Goal: Task Accomplishment & Management: Use online tool/utility

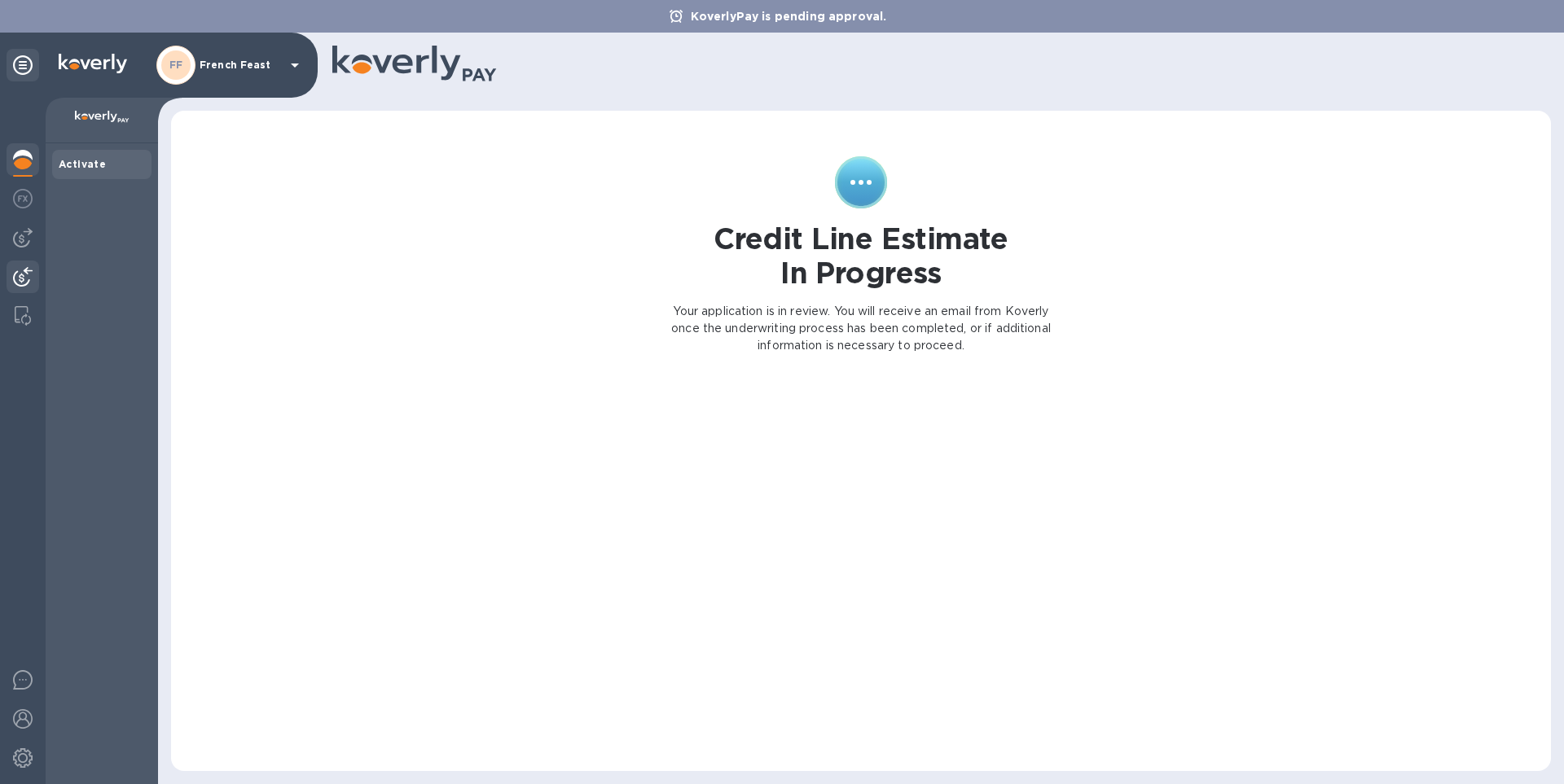
click at [19, 276] on img at bounding box center [22, 276] width 20 height 20
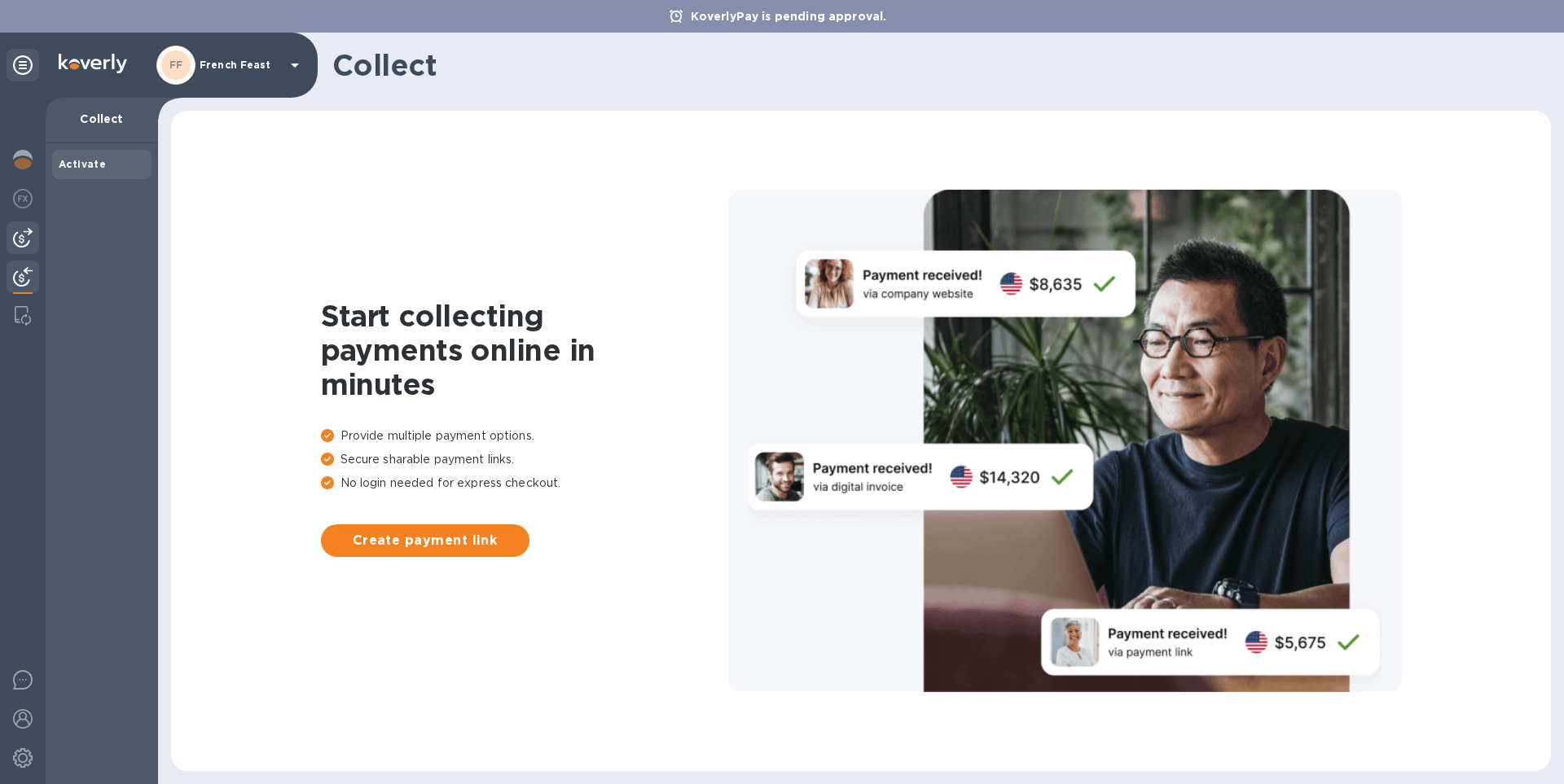
click at [22, 236] on img at bounding box center [22, 237] width 20 height 20
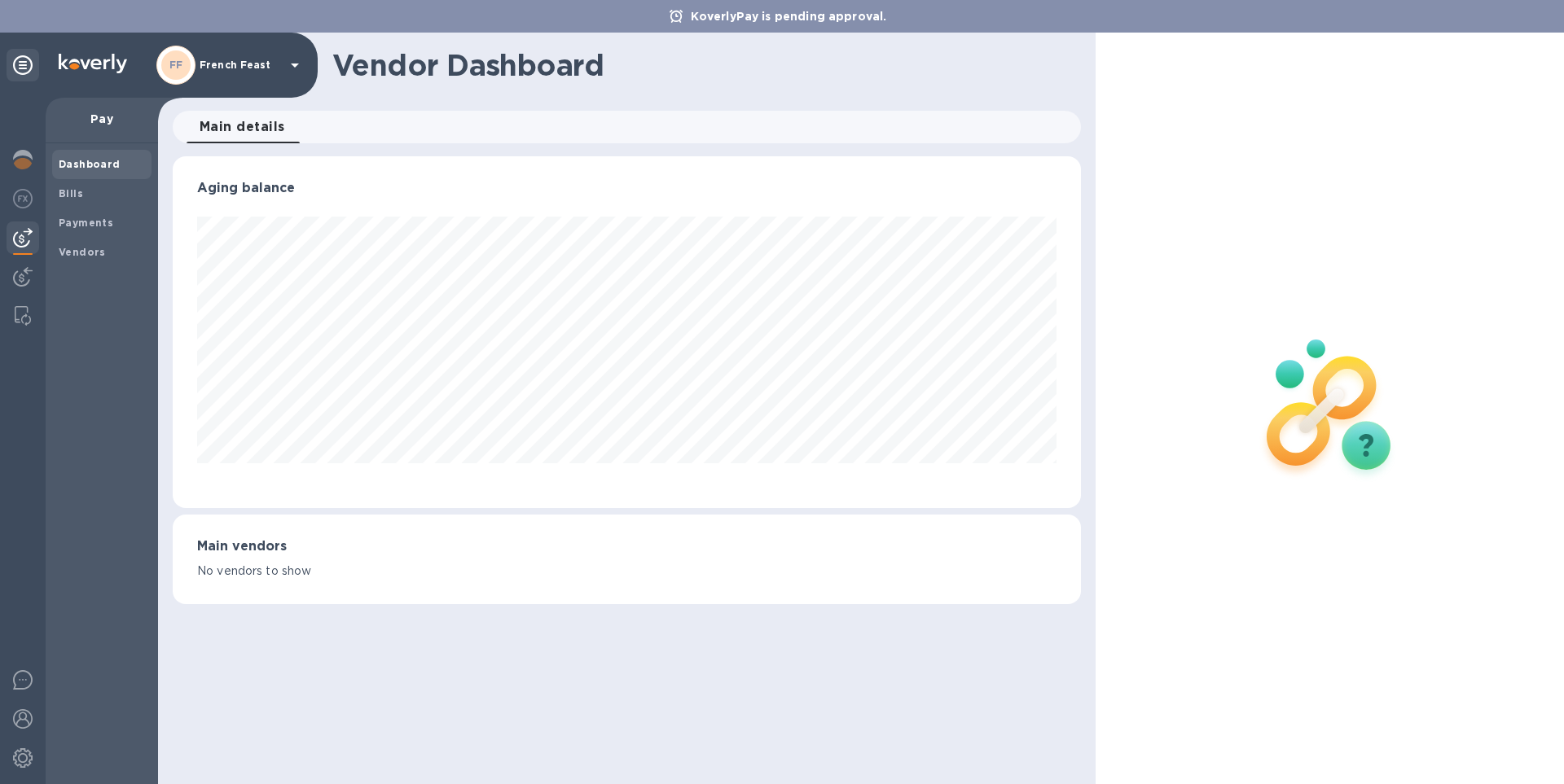
scroll to position [352, 907]
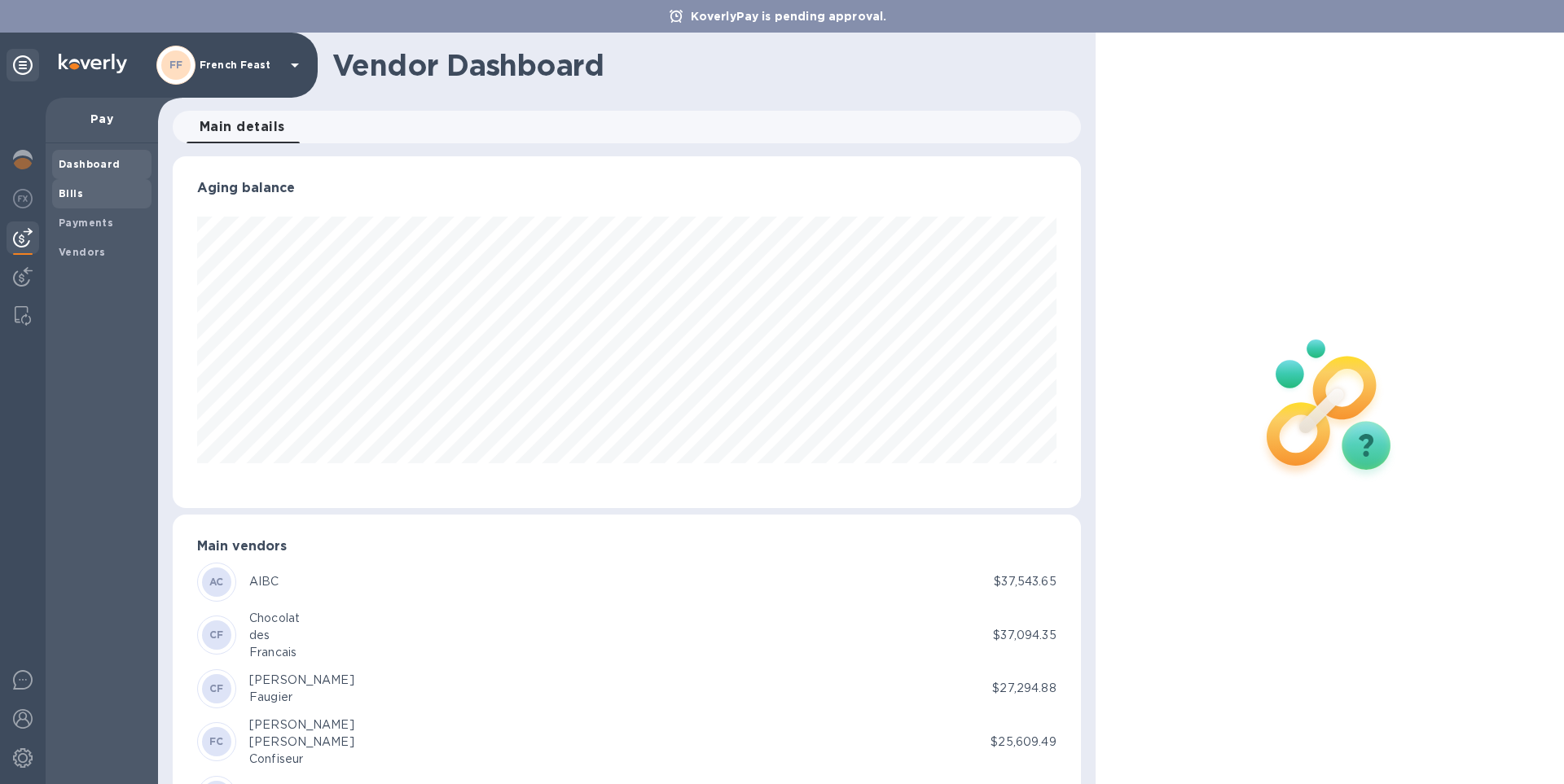
click at [69, 193] on b "Bills" at bounding box center [71, 193] width 24 height 12
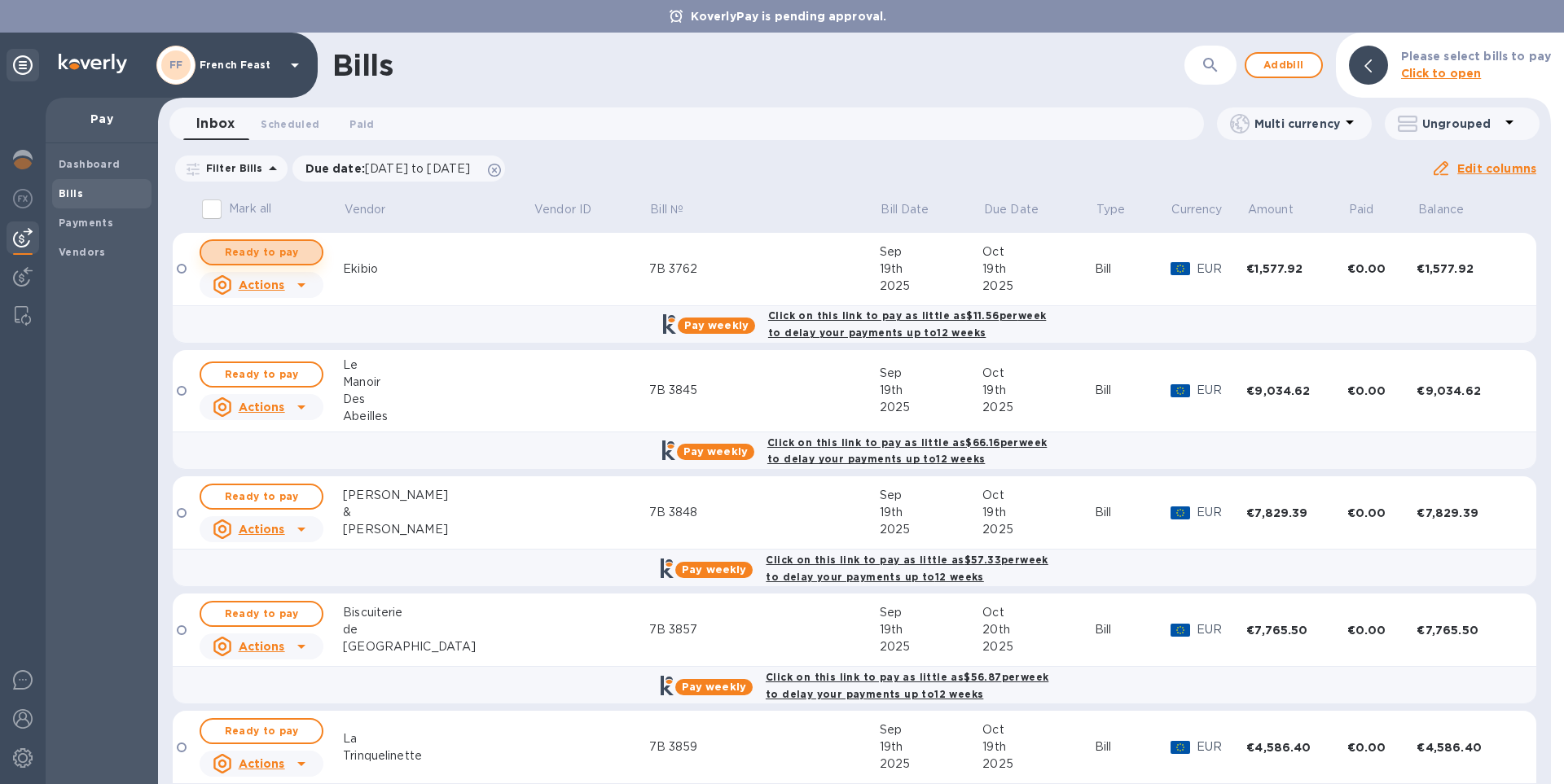
click at [301, 246] on span "Ready to pay" at bounding box center [261, 252] width 95 height 20
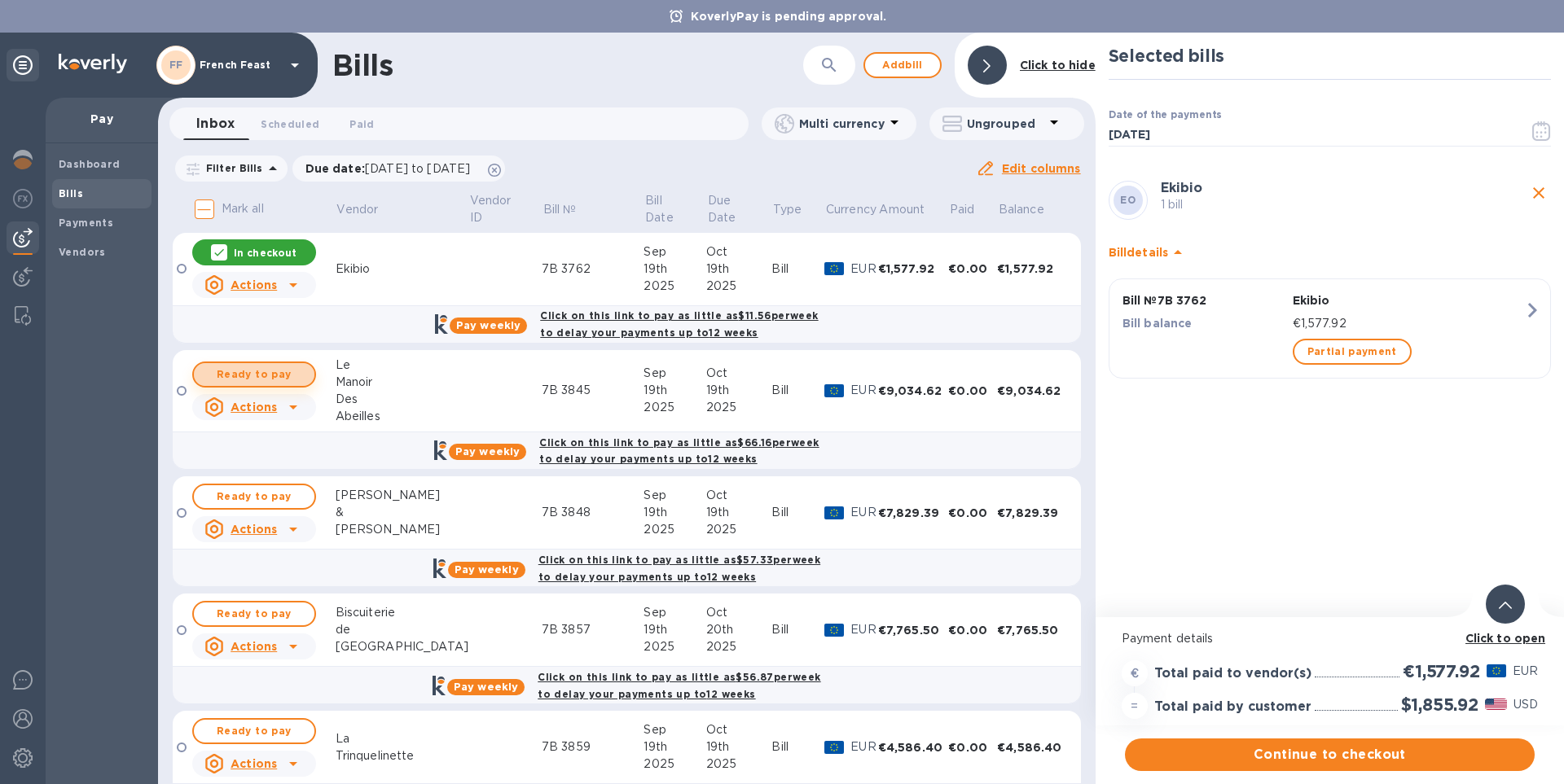
click at [245, 370] on span "Ready to pay" at bounding box center [254, 374] width 95 height 20
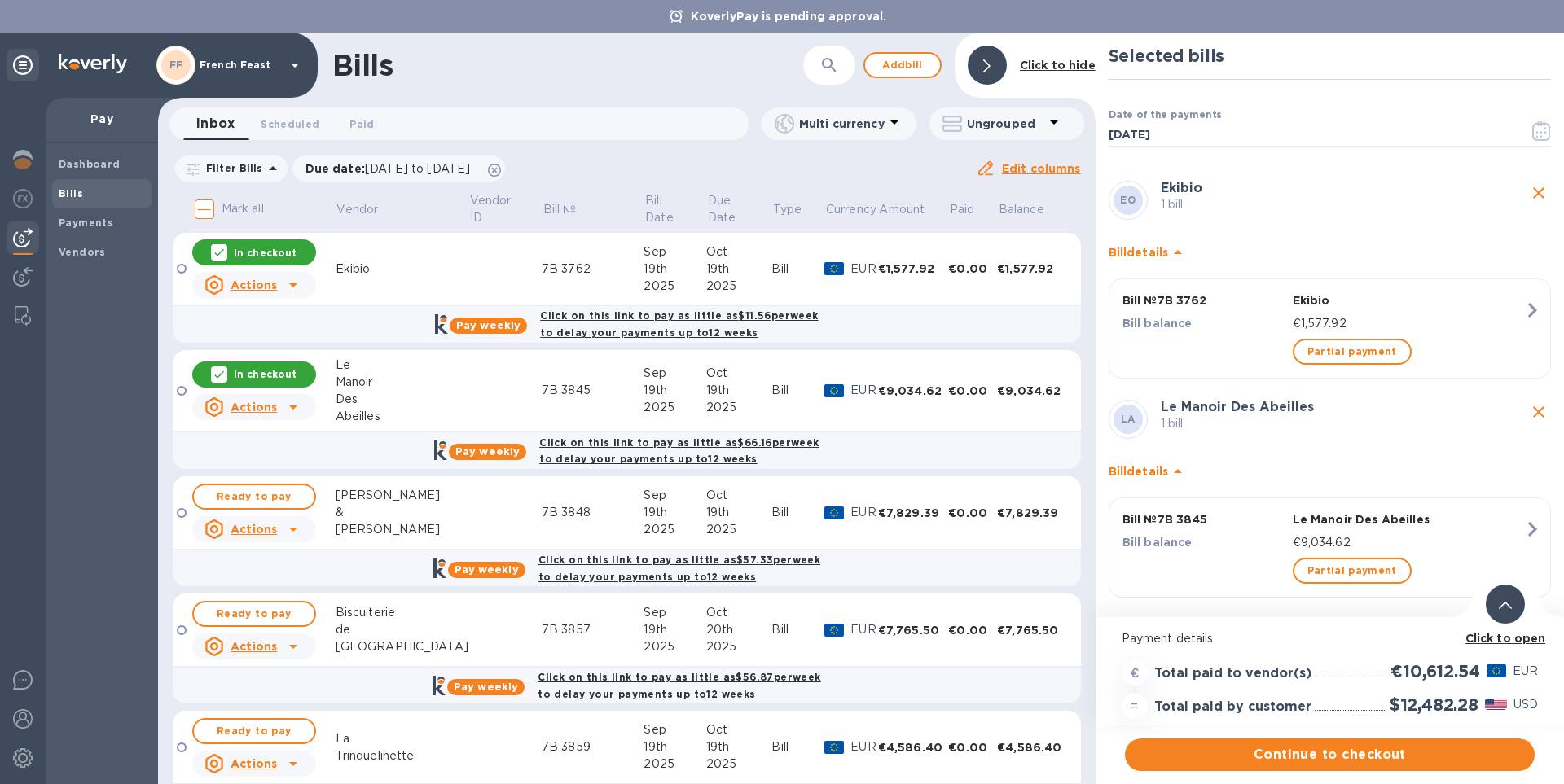
click at [1505, 632] on b "Click to open" at bounding box center [1505, 638] width 81 height 13
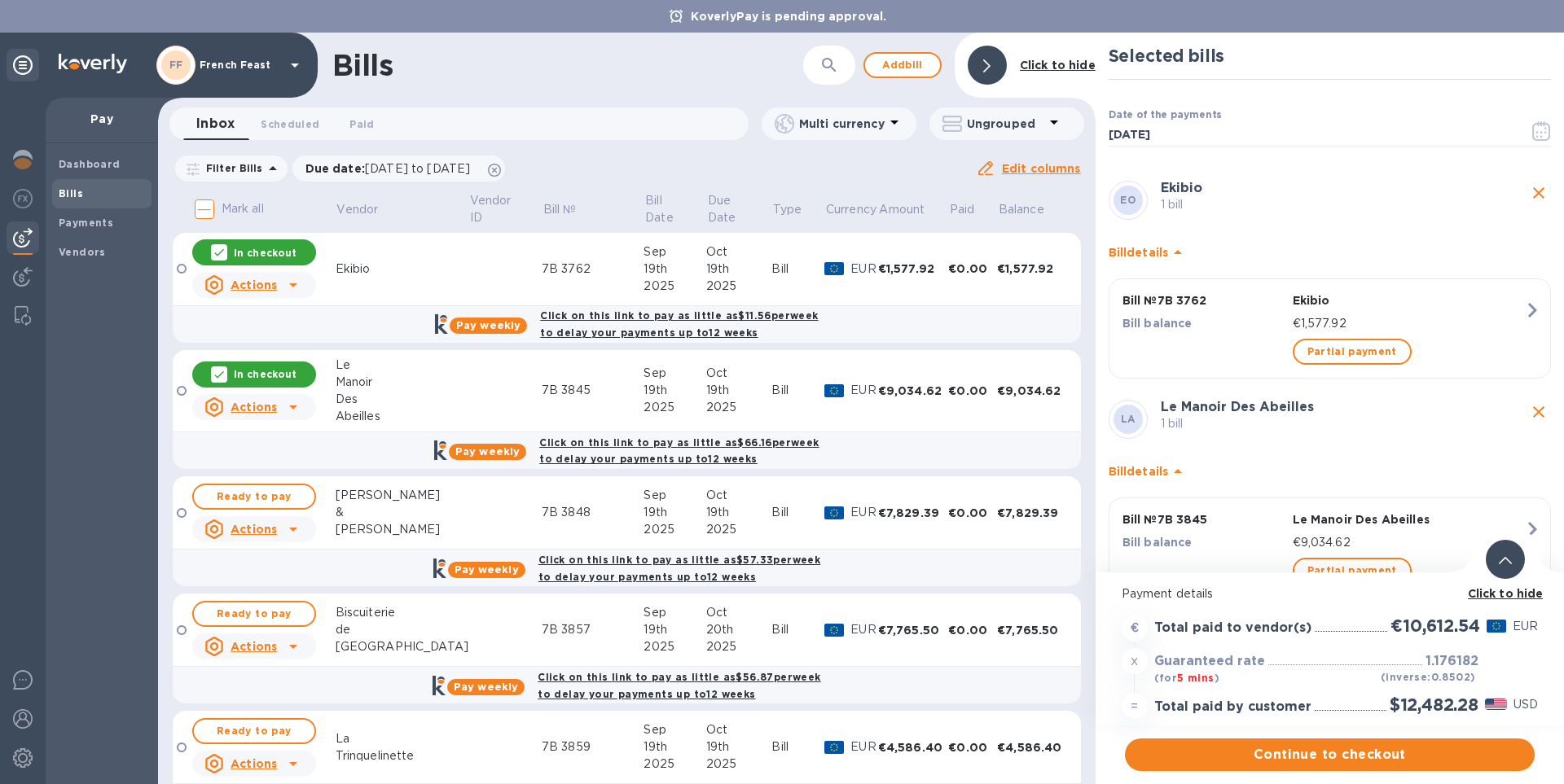
click at [1531, 413] on icon "close" at bounding box center [1538, 411] width 20 height 20
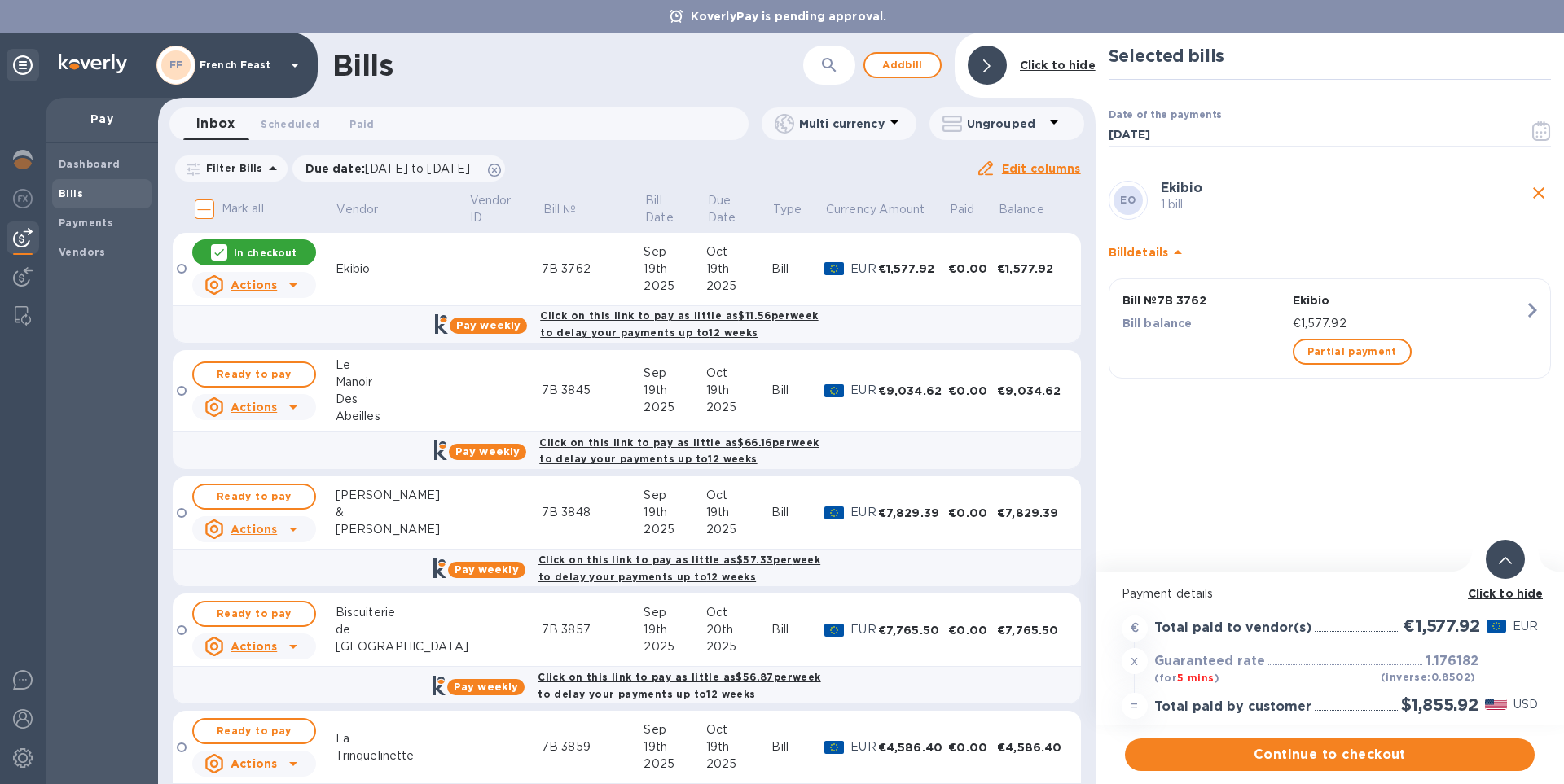
click at [1533, 186] on icon "close" at bounding box center [1538, 193] width 20 height 20
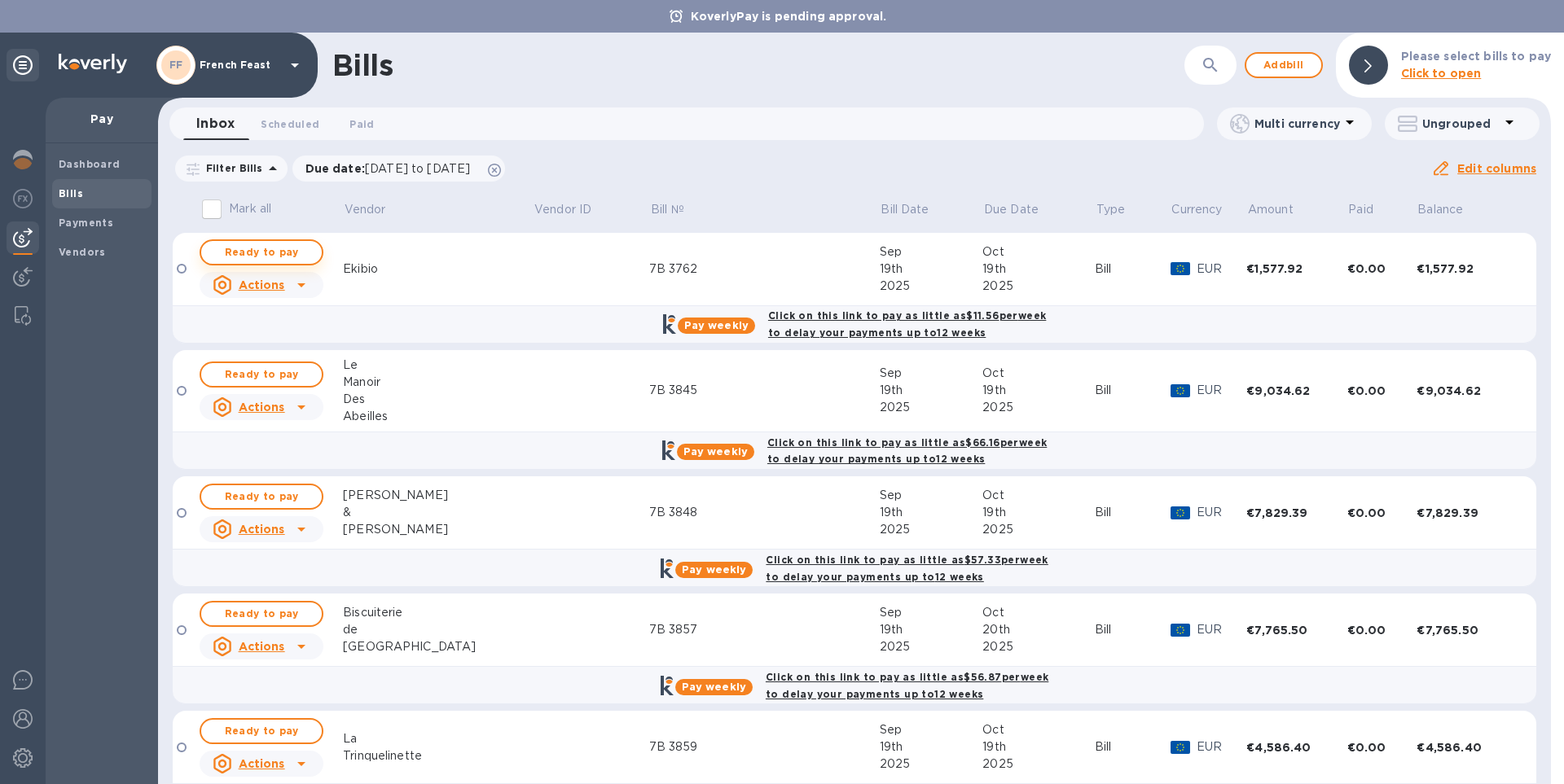
click at [264, 251] on span "Ready to pay" at bounding box center [261, 252] width 95 height 20
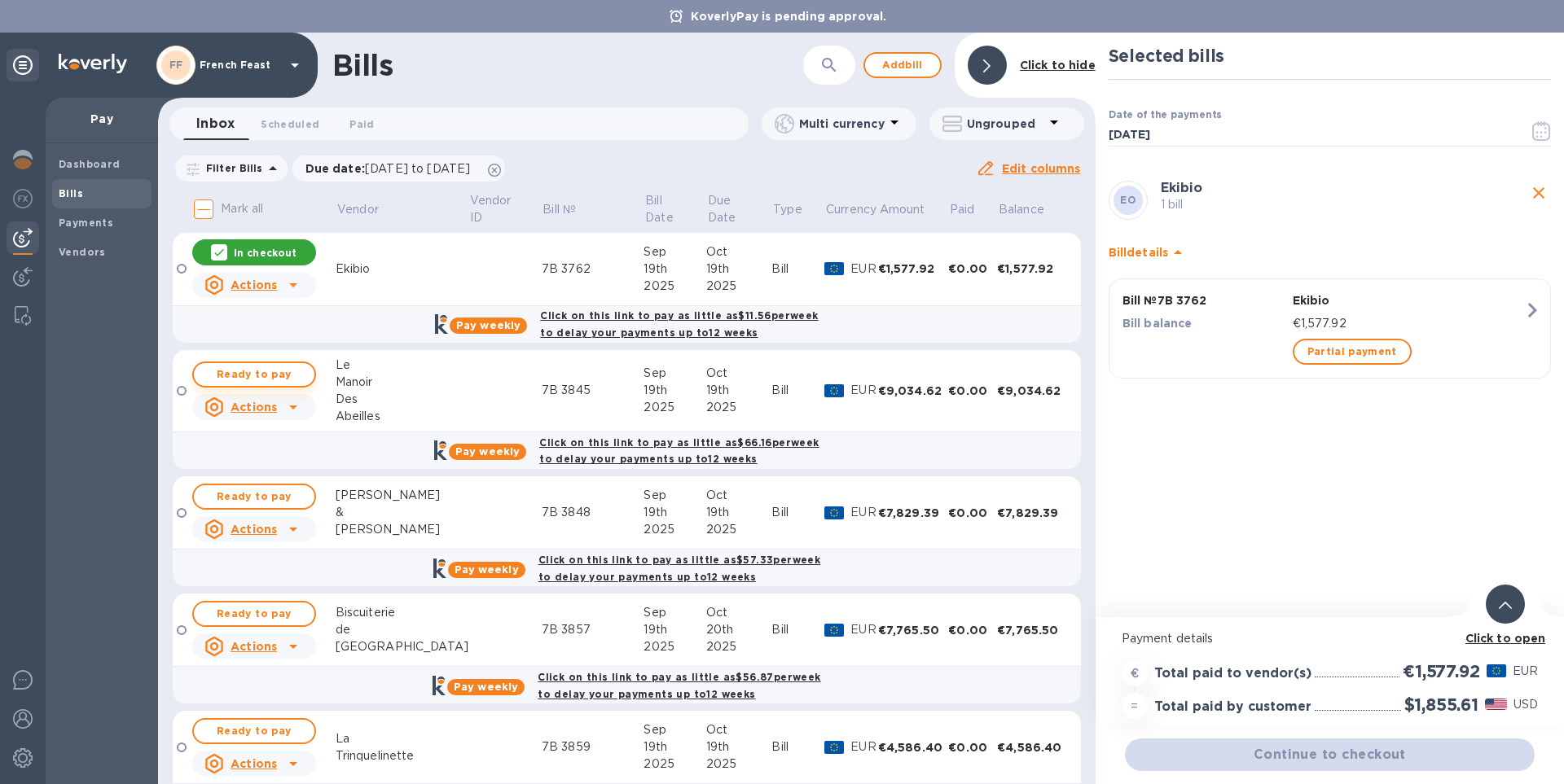
click at [265, 373] on span "Ready to pay" at bounding box center [254, 374] width 95 height 20
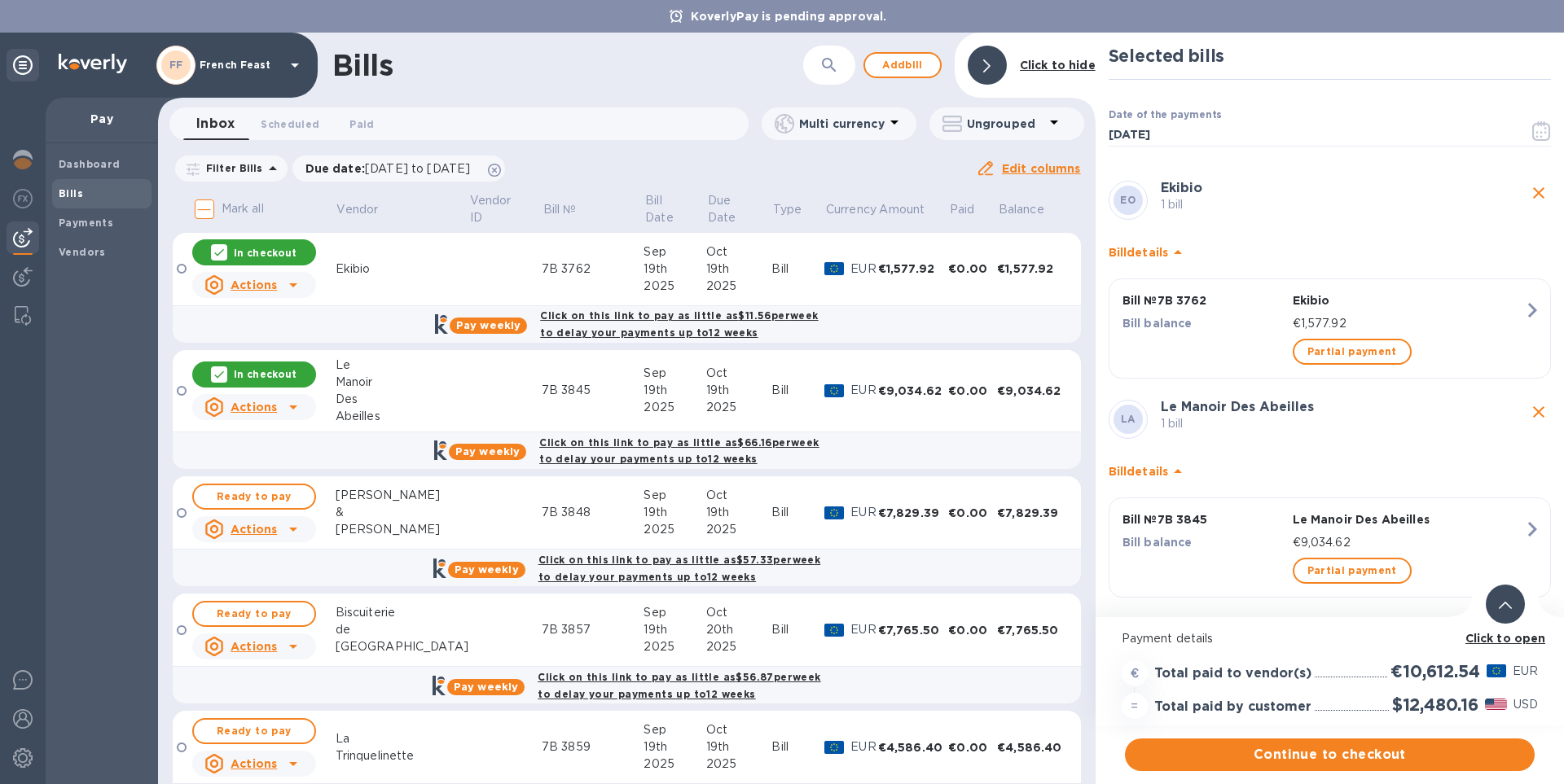
click at [1508, 639] on b "Click to open" at bounding box center [1505, 638] width 81 height 13
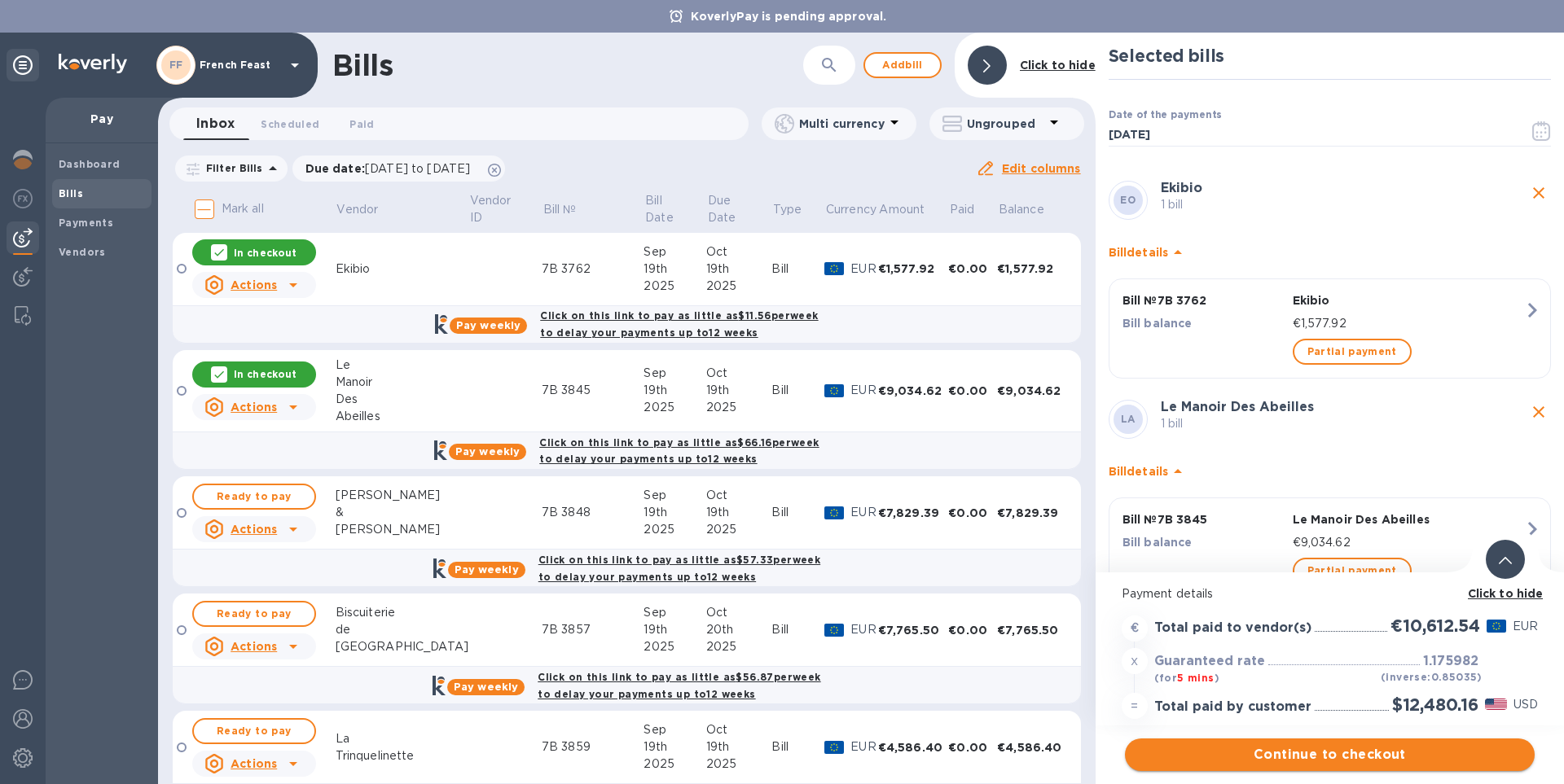
click at [1344, 743] on button "Continue to checkout" at bounding box center [1330, 754] width 409 height 33
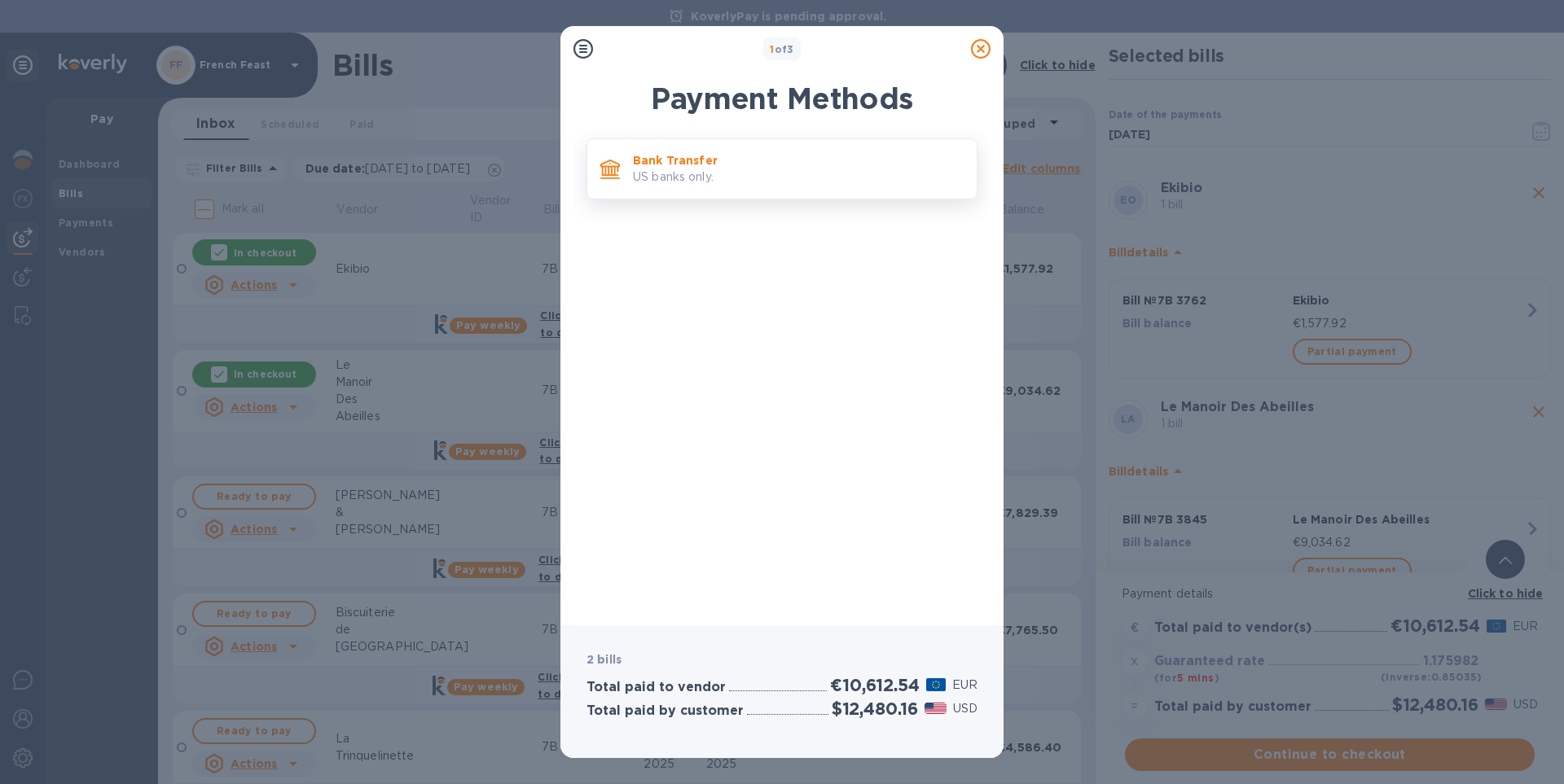
click at [662, 147] on div "Bank Transfer US banks only." at bounding box center [797, 169] width 343 height 47
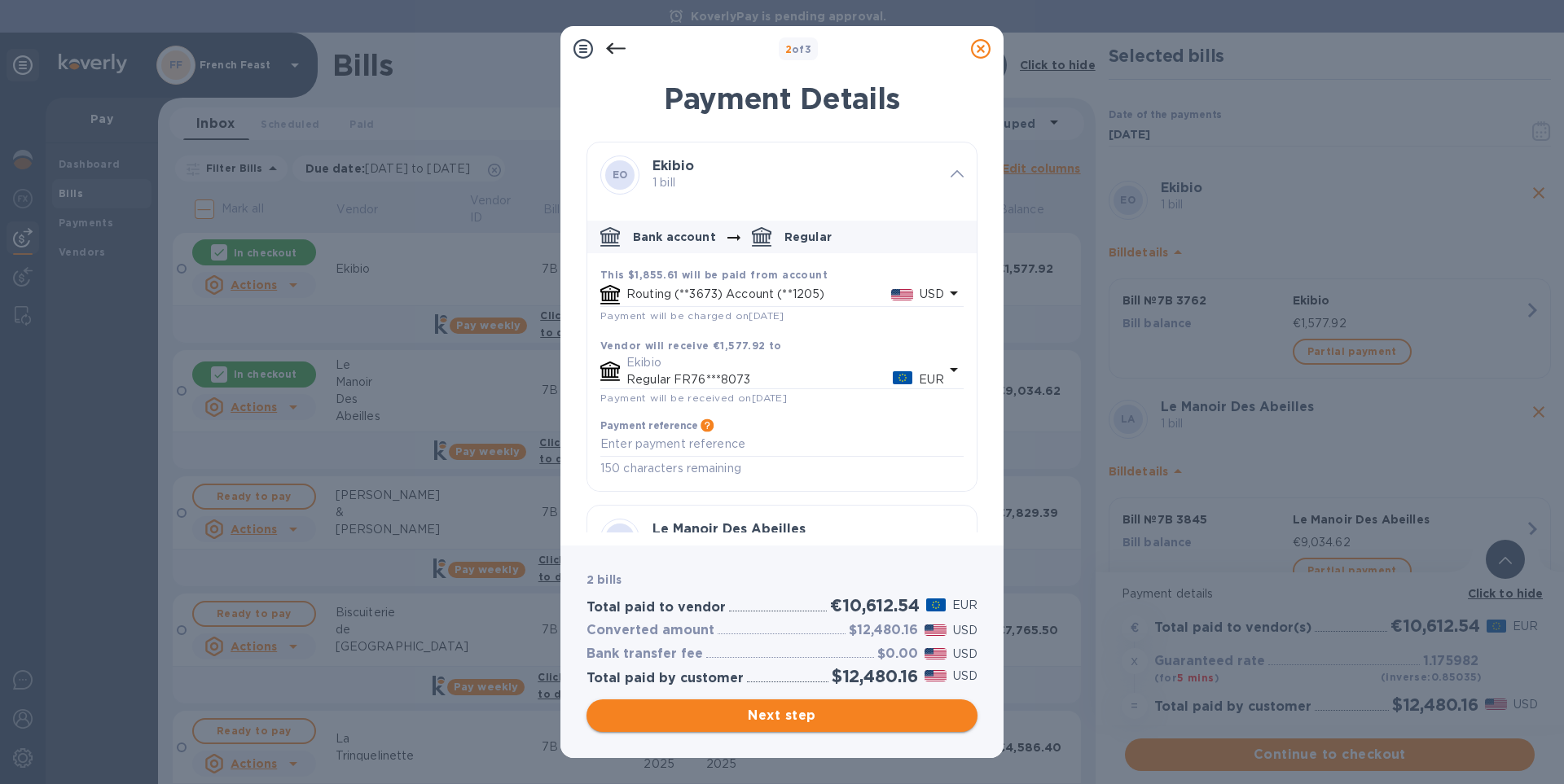
click at [797, 720] on span "Next step" at bounding box center [782, 715] width 365 height 20
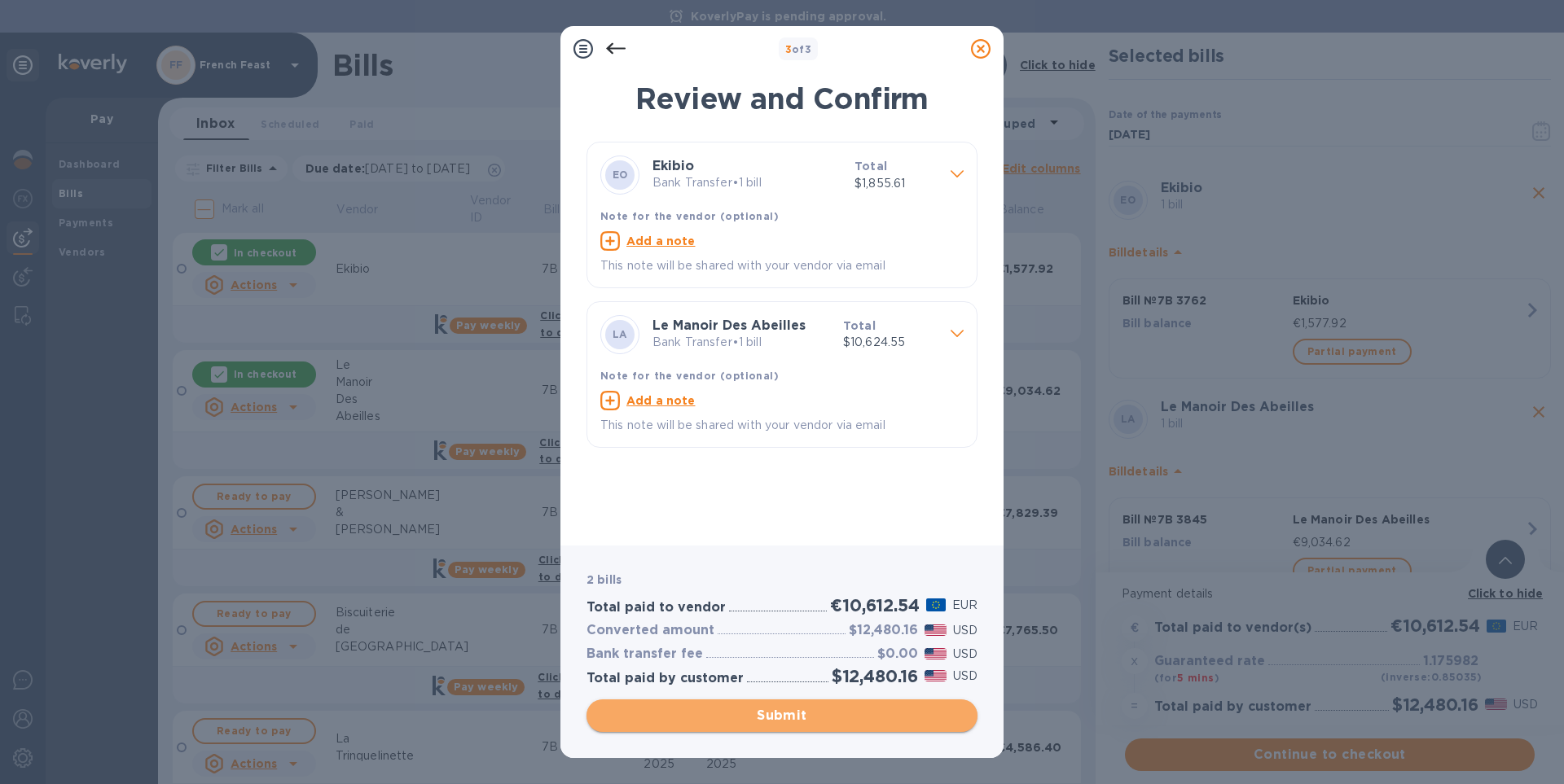
click at [797, 720] on span "Submit" at bounding box center [782, 715] width 365 height 20
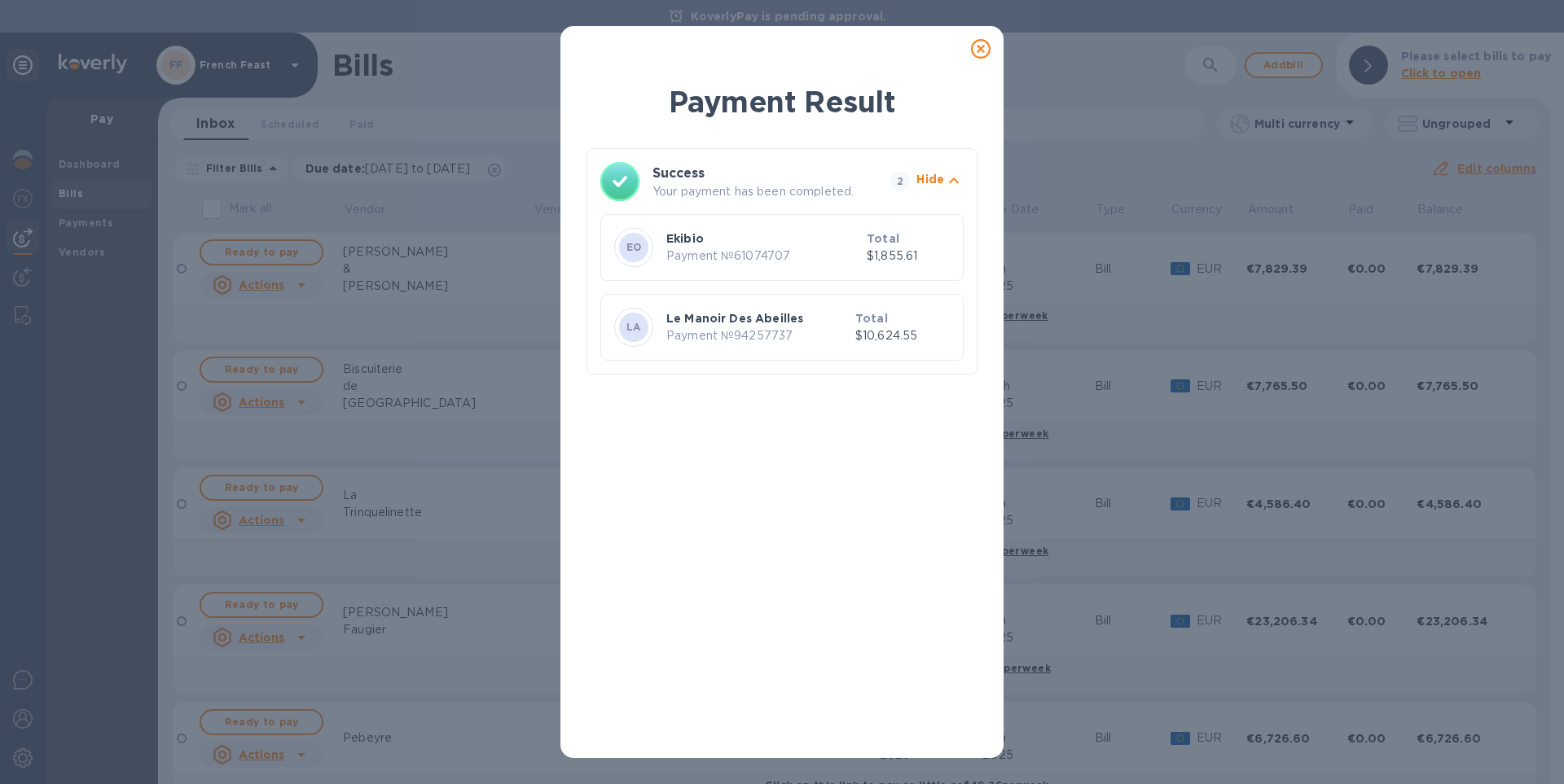
click at [981, 50] on icon at bounding box center [980, 48] width 20 height 20
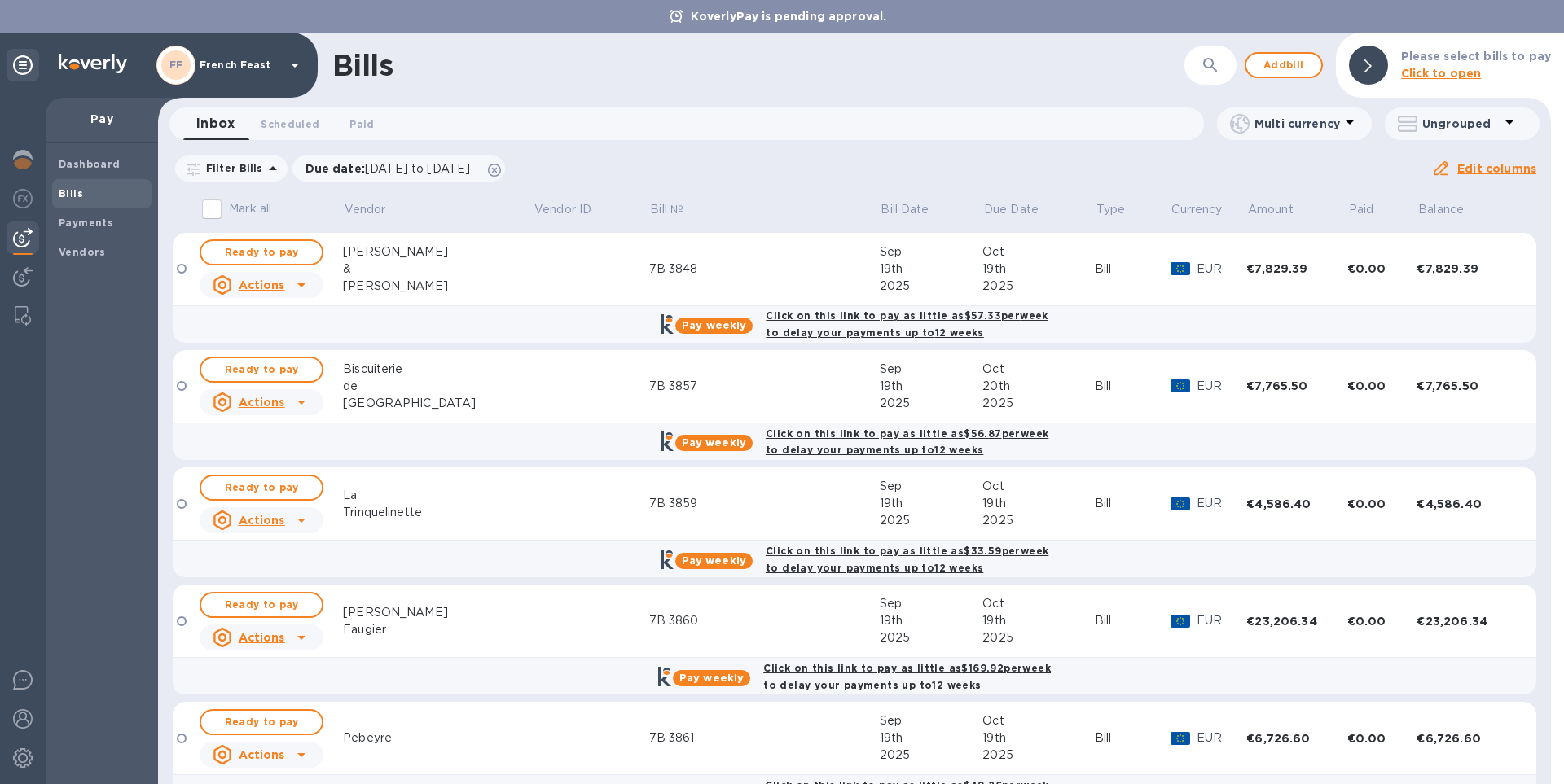
click at [1058, 17] on div "KoverlyPay is pending approval." at bounding box center [782, 16] width 1564 height 33
